Goal: Transaction & Acquisition: Purchase product/service

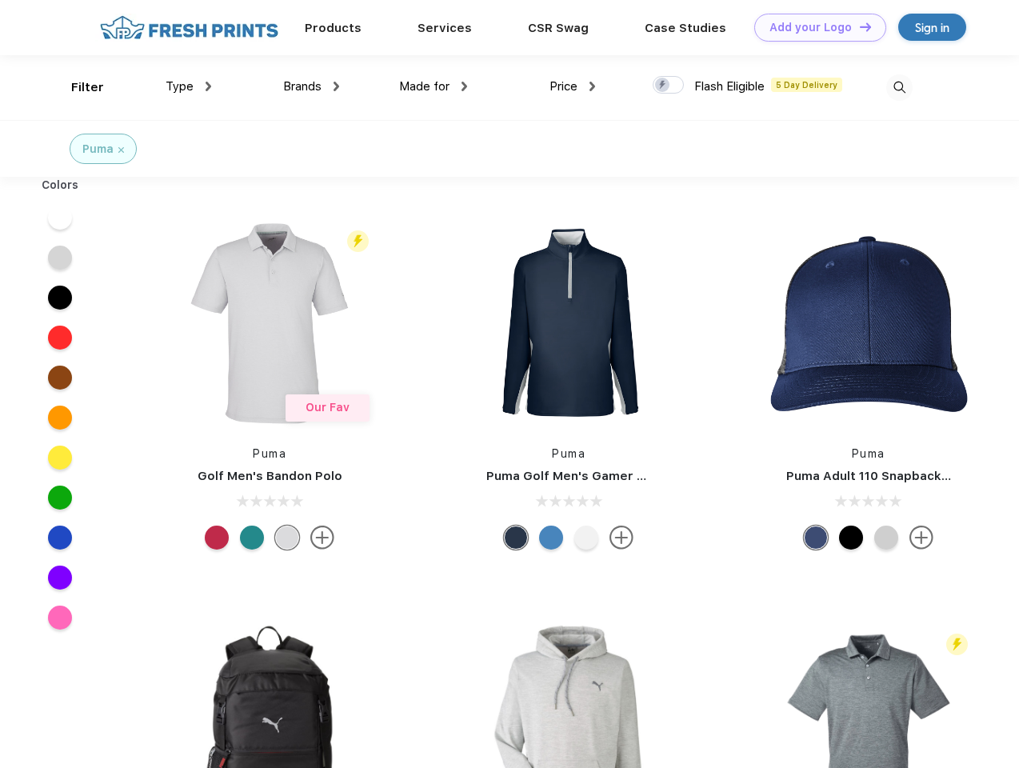
scroll to position [1, 0]
click at [814, 27] on link "Add your Logo Design Tool" at bounding box center [820, 28] width 132 height 28
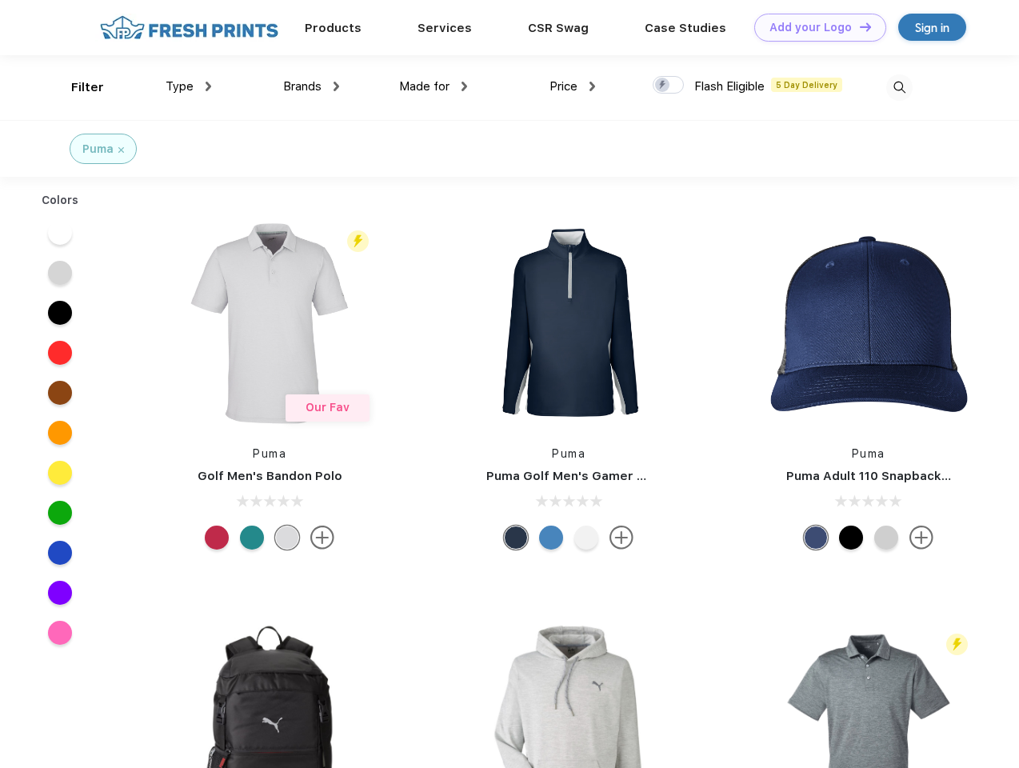
click at [0, 0] on div "Design Tool" at bounding box center [0, 0] width 0 height 0
click at [858, 26] on link "Add your Logo Design Tool" at bounding box center [820, 28] width 132 height 28
click at [77, 87] on div "Filter" at bounding box center [87, 87] width 33 height 18
click at [189, 86] on span "Type" at bounding box center [179, 86] width 28 height 14
click at [311, 86] on span "Brands" at bounding box center [302, 86] width 38 height 14
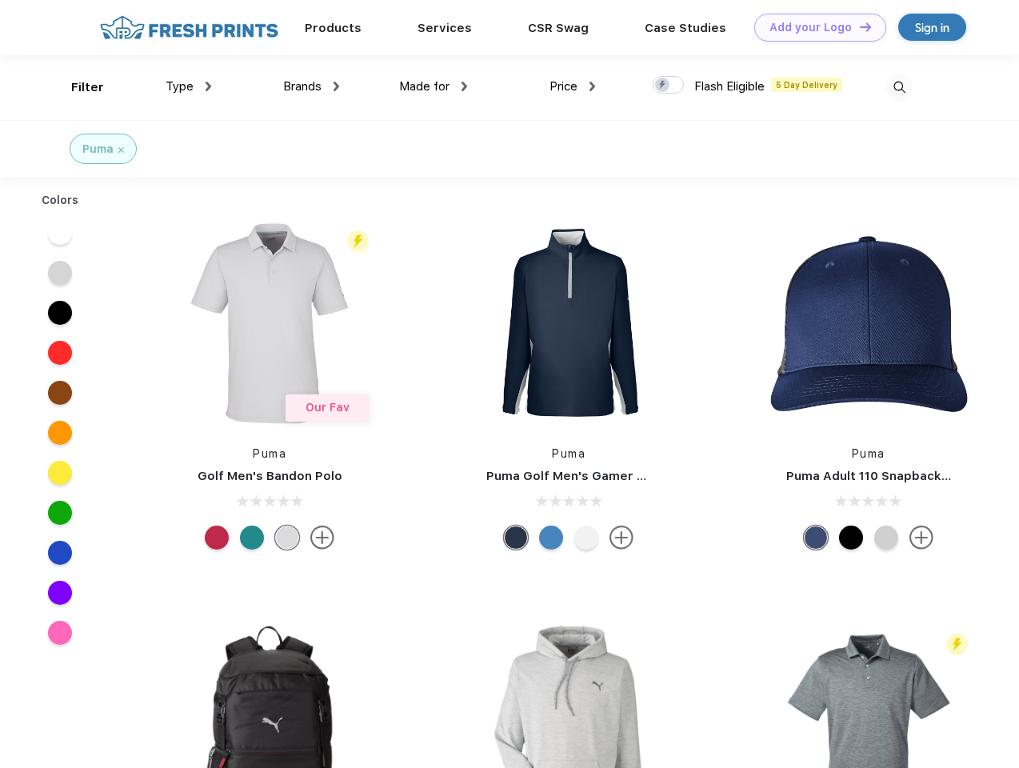
click at [433, 86] on span "Made for" at bounding box center [424, 86] width 50 height 14
click at [572, 86] on span "Price" at bounding box center [563, 86] width 28 height 14
click at [668, 86] on div at bounding box center [667, 85] width 31 height 18
click at [663, 86] on input "checkbox" at bounding box center [657, 80] width 10 height 10
click at [899, 87] on img at bounding box center [899, 87] width 26 height 26
